Goal: Task Accomplishment & Management: Complete application form

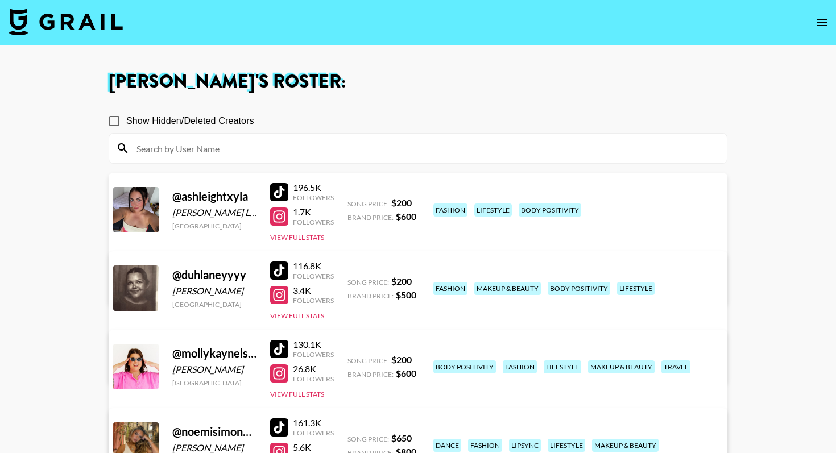
click at [71, 20] on img at bounding box center [66, 21] width 114 height 27
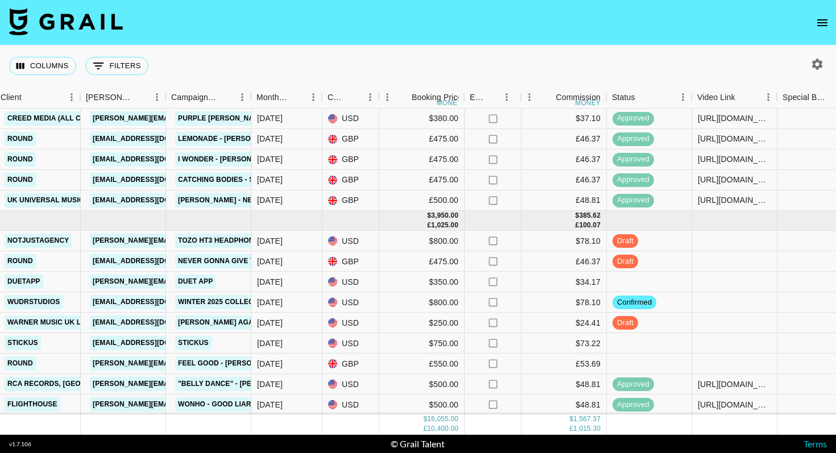
scroll to position [736, 383]
click at [726, 322] on div at bounding box center [734, 323] width 85 height 20
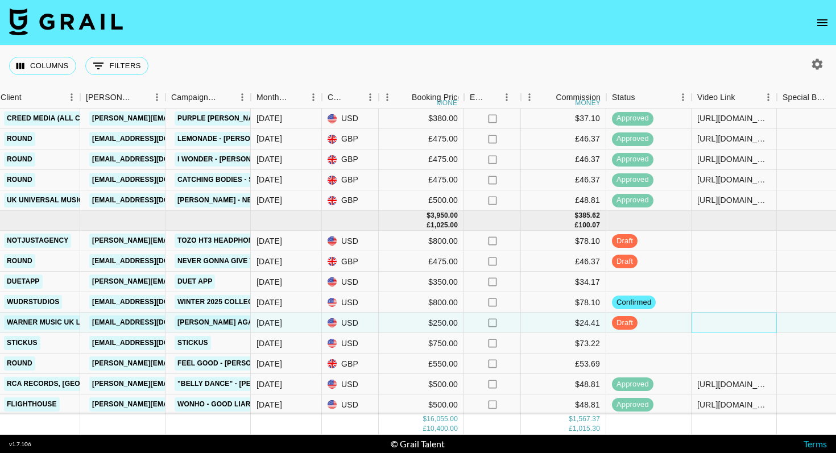
click at [726, 322] on div at bounding box center [734, 323] width 85 height 20
type input "[URL][DOMAIN_NAME]"
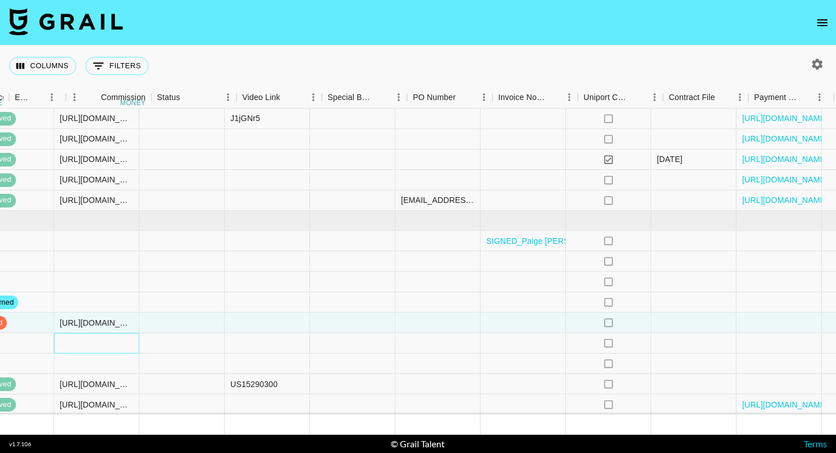
scroll to position [736, 1052]
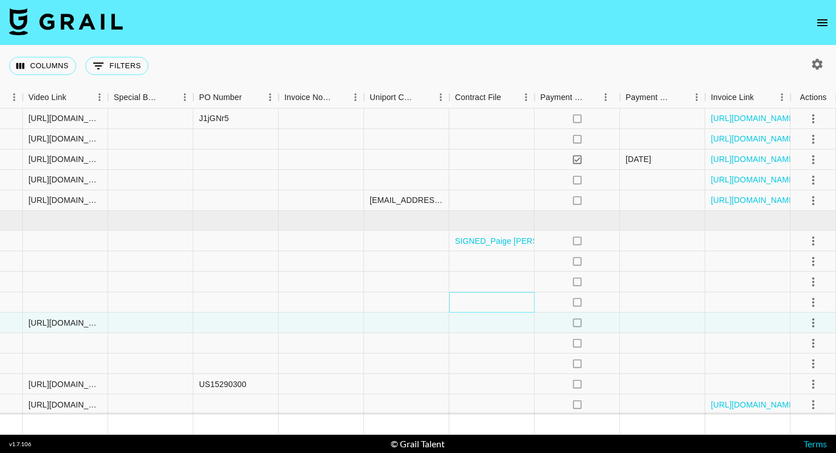
click at [481, 301] on div at bounding box center [491, 302] width 85 height 20
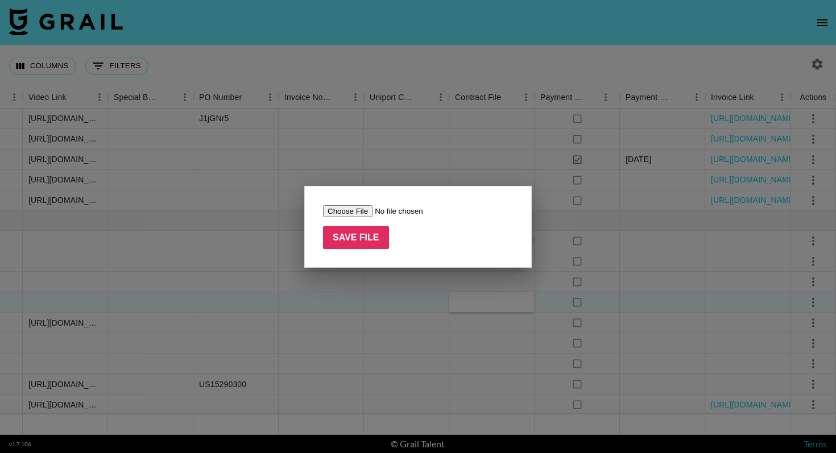
click at [355, 209] on input "file" at bounding box center [395, 211] width 144 height 12
type input "C:\fakepath\Wydr × [PERSON_NAME].pdf"
click at [354, 239] on input "Save File" at bounding box center [356, 237] width 66 height 23
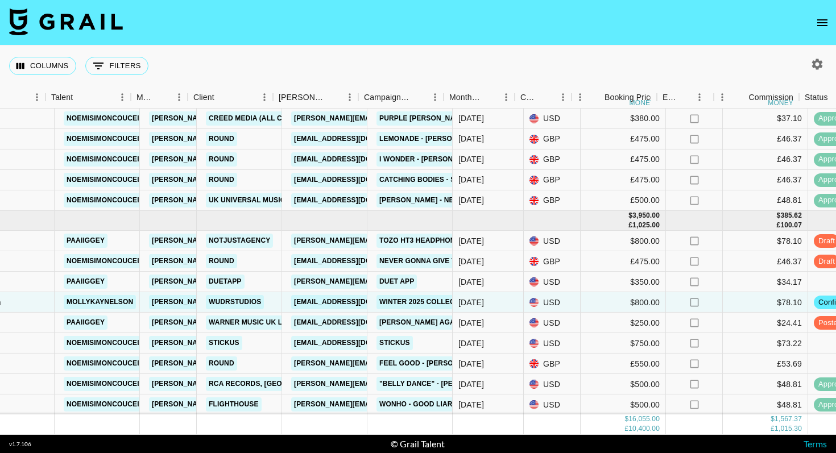
scroll to position [736, 177]
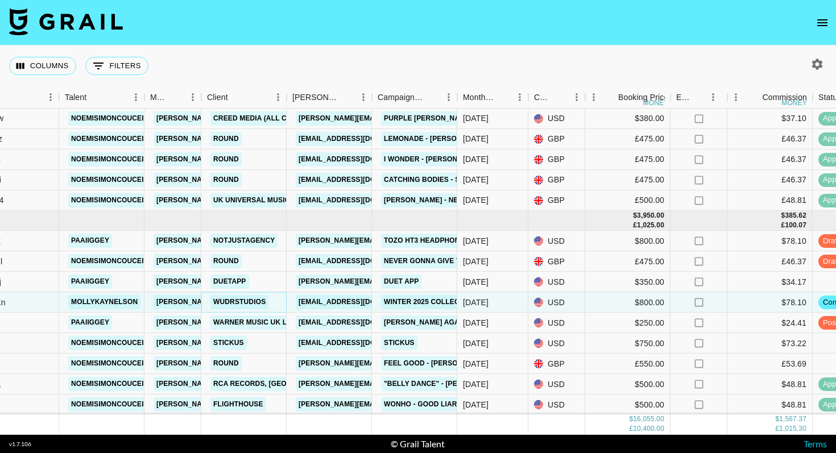
click at [232, 301] on link "WudrStudios" at bounding box center [239, 302] width 58 height 14
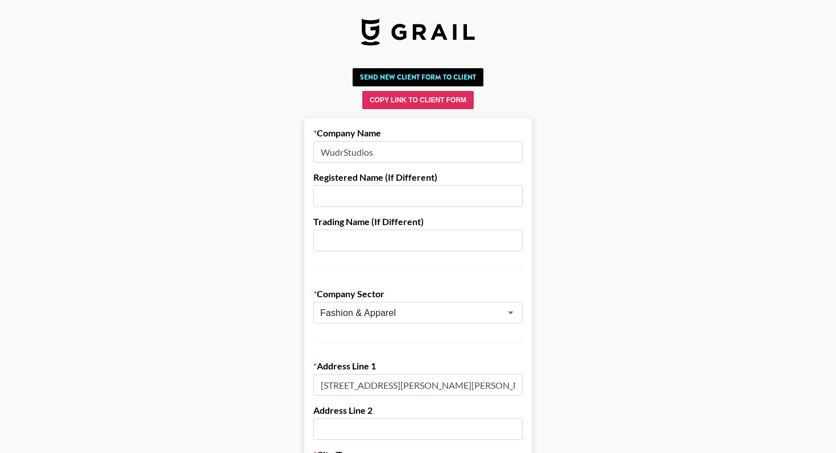
click at [332, 154] on input "WudrStudios" at bounding box center [417, 152] width 209 height 22
type input "WydrStudios"
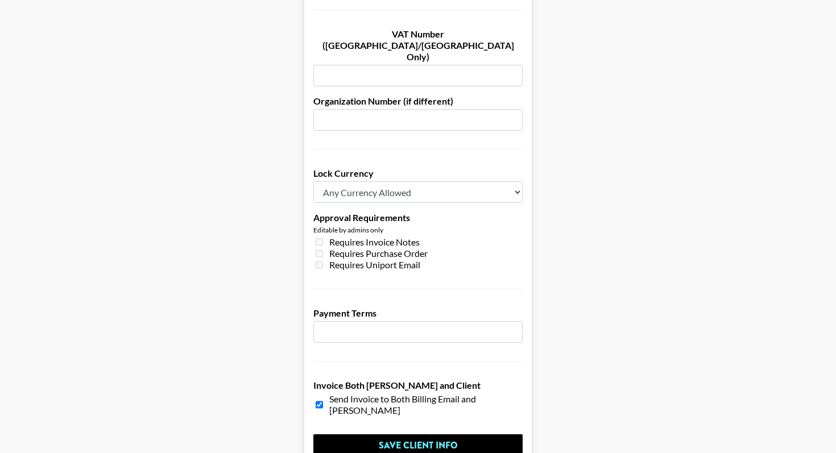
scroll to position [849, 0]
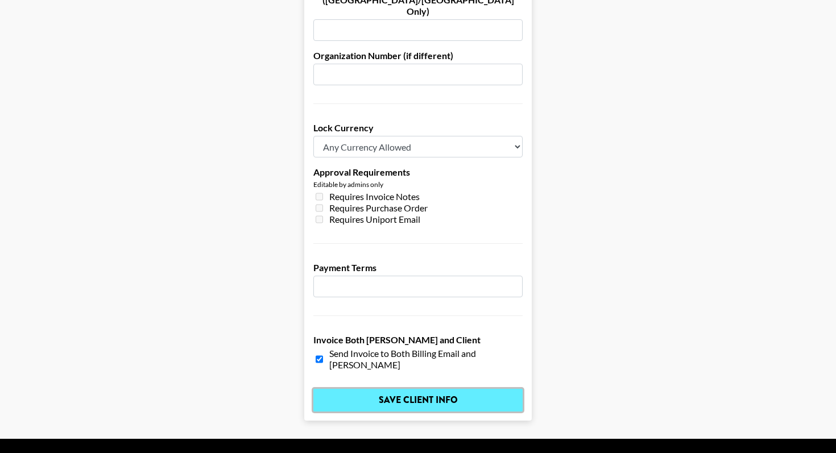
click at [420, 389] on input "Save Client Info" at bounding box center [417, 400] width 209 height 23
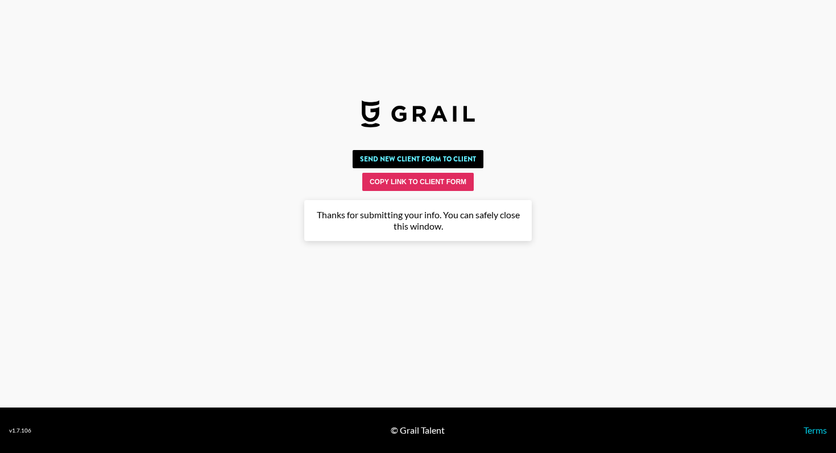
scroll to position [0, 0]
